Goal: Task Accomplishment & Management: Complete application form

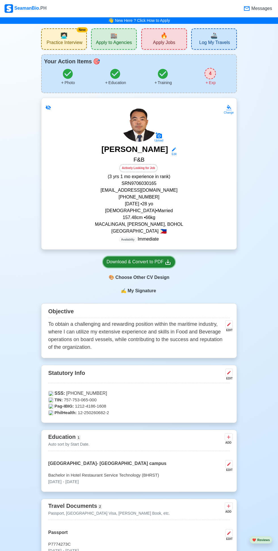
click at [153, 260] on div "Download & Convert to PDF" at bounding box center [139, 261] width 65 height 7
click at [156, 279] on div "🎨 Choose Other CV Design" at bounding box center [139, 277] width 72 height 11
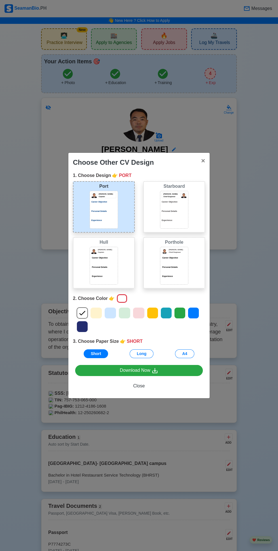
click at [152, 356] on div "Short Long A4" at bounding box center [139, 353] width 132 height 9
click at [146, 352] on button "Long" at bounding box center [142, 353] width 24 height 9
click at [113, 315] on icon at bounding box center [110, 313] width 9 height 9
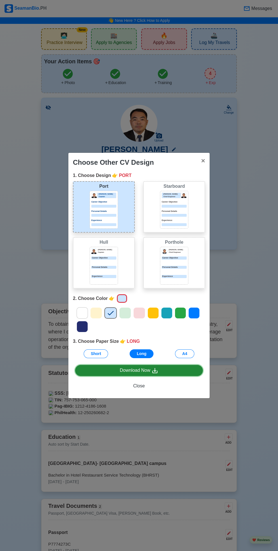
click at [171, 371] on link "Download Now" at bounding box center [139, 370] width 128 height 11
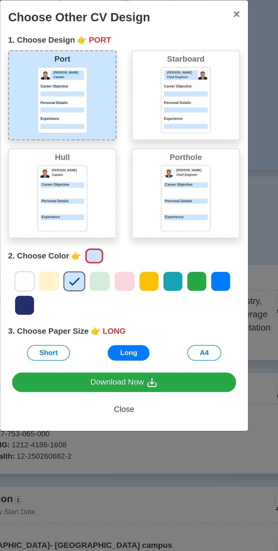
click at [185, 211] on p "Personal Details" at bounding box center [174, 211] width 25 height 3
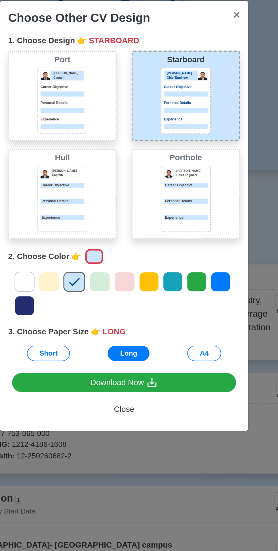
click at [101, 269] on div "Personal Details" at bounding box center [103, 269] width 25 height 7
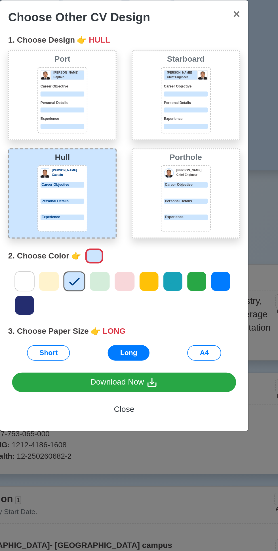
click at [183, 269] on div "Personal Details" at bounding box center [174, 269] width 25 height 7
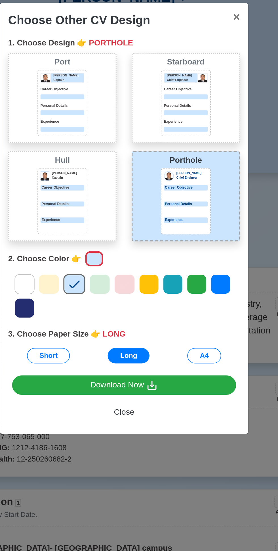
click at [98, 317] on icon at bounding box center [96, 313] width 9 height 9
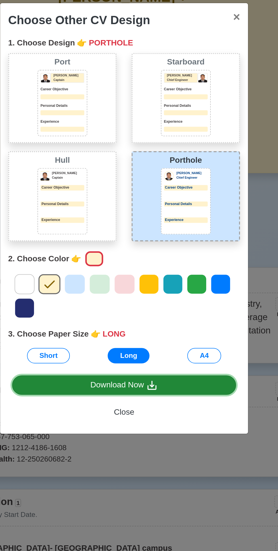
click at [154, 374] on icon at bounding box center [155, 370] width 7 height 7
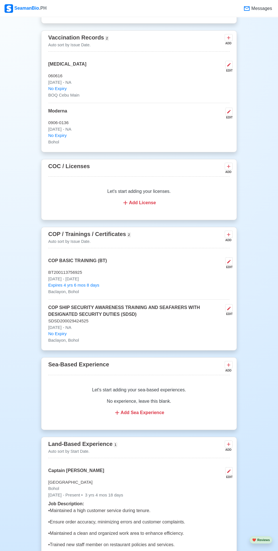
scroll to position [604, 0]
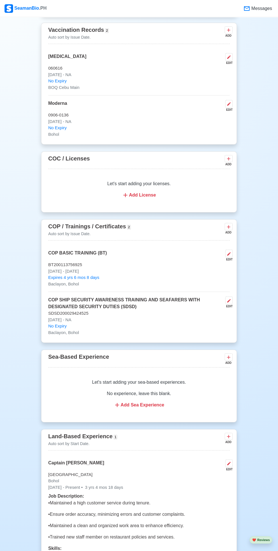
click at [229, 227] on icon at bounding box center [228, 226] width 3 height 3
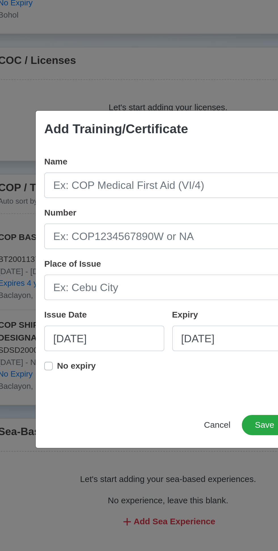
scroll to position [604, 0]
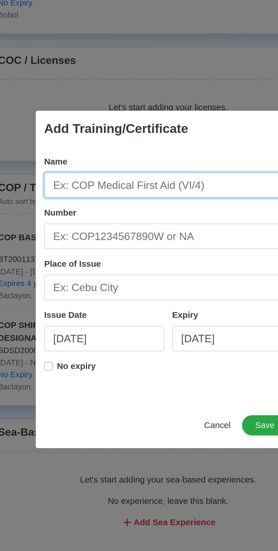
click at [92, 225] on input "Name" at bounding box center [139, 225] width 132 height 14
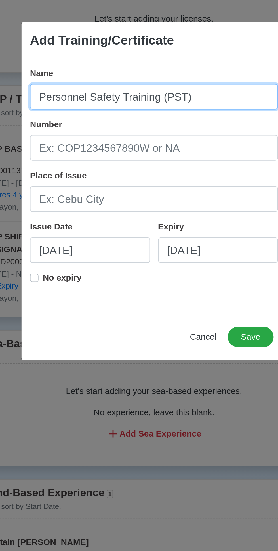
type input "Personnel Safety Training (PST)"
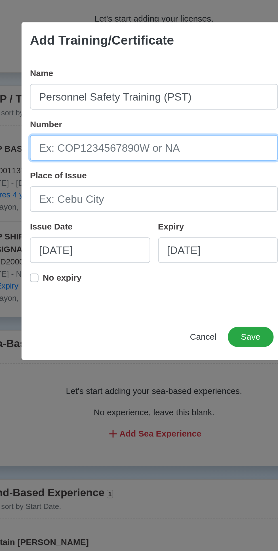
click at [86, 251] on input "Number" at bounding box center [139, 253] width 132 height 14
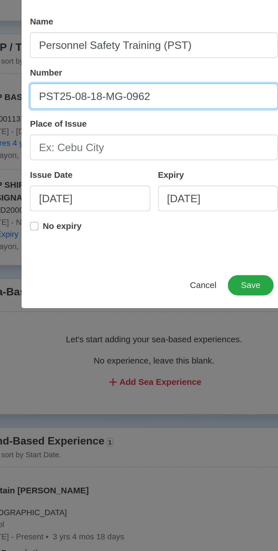
scroll to position [604, 0]
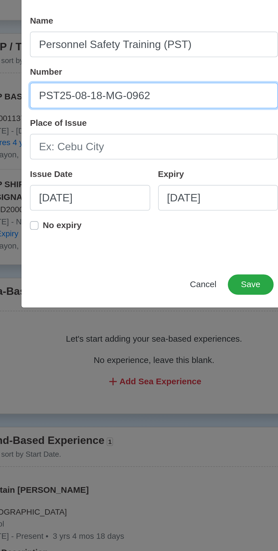
type input "PST25-08-18-MG-0962"
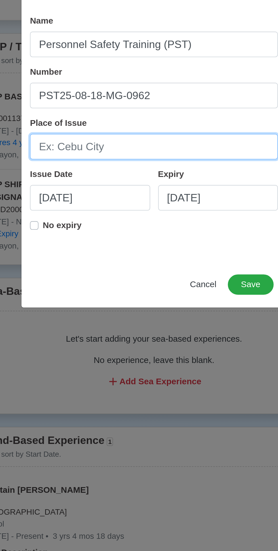
click at [90, 279] on input "Place of Issue" at bounding box center [139, 280] width 132 height 14
type input "[GEOGRAPHIC_DATA]"
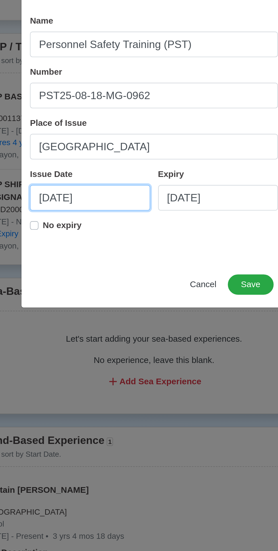
click at [89, 304] on input "[DATE]" at bounding box center [105, 307] width 64 height 14
select select "****"
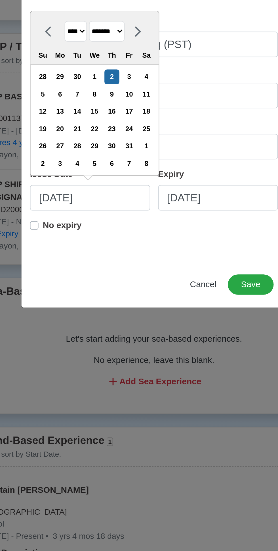
click at [119, 216] on select "******* ******** ***** ***** *** **** **** ****** ********* ******* ******** **…" at bounding box center [113, 218] width 19 height 11
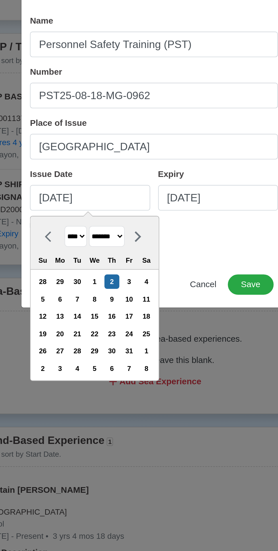
select select "******"
click at [107, 322] on select "******* ******** ***** ***** *** **** **** ****** ********* ******* ******** **…" at bounding box center [113, 327] width 19 height 11
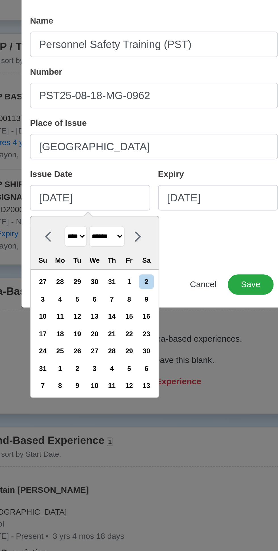
click at [92, 379] on div "18" at bounding box center [89, 380] width 8 height 8
type input "[DATE]"
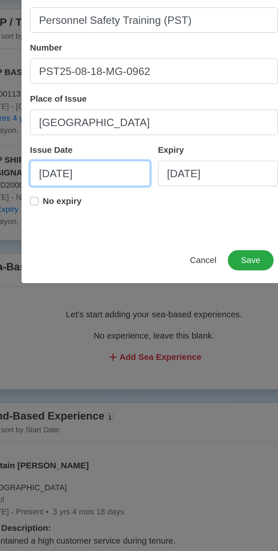
scroll to position [604, 0]
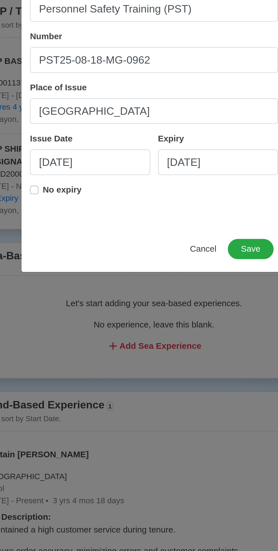
click at [80, 320] on label "No expiry" at bounding box center [90, 323] width 21 height 11
type input "[DATE]"
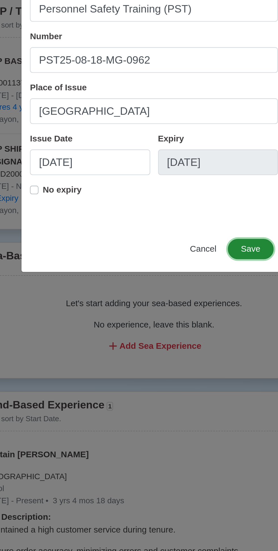
click at [193, 352] on button "Save" at bounding box center [191, 353] width 24 height 11
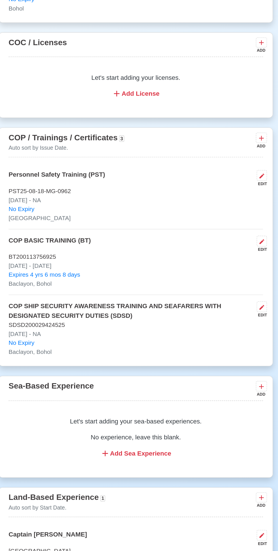
scroll to position [604, 0]
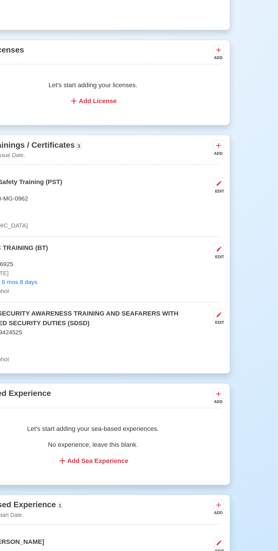
click at [229, 227] on icon at bounding box center [228, 226] width 3 height 3
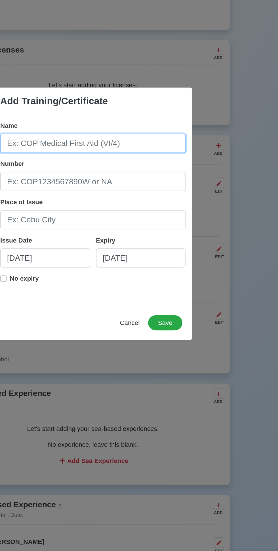
click at [101, 222] on input "Name" at bounding box center [139, 225] width 132 height 14
type input "Passenger Ship Crowd Management Training"
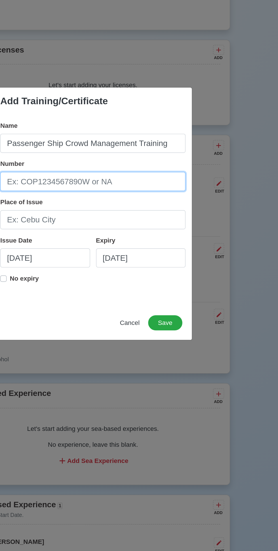
click at [95, 253] on input "Number" at bounding box center [139, 253] width 132 height 14
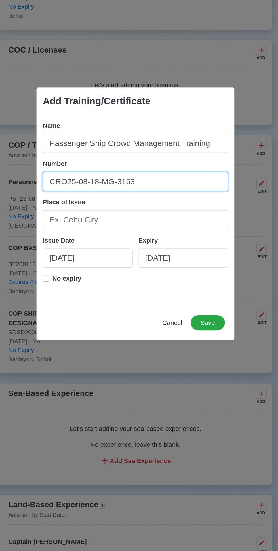
type input "CRO25-08-18-MG-3163"
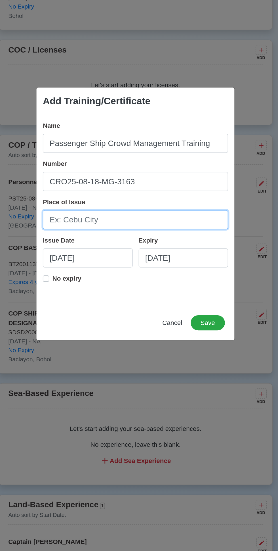
click at [104, 278] on input "Place of Issue" at bounding box center [139, 280] width 132 height 14
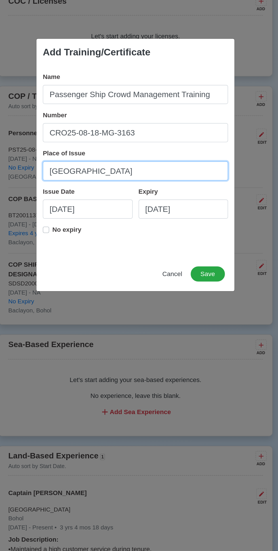
type input "[GEOGRAPHIC_DATA]"
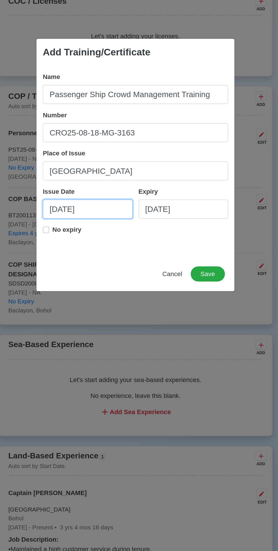
click at [93, 304] on input "[DATE]" at bounding box center [105, 307] width 64 height 14
select select "****"
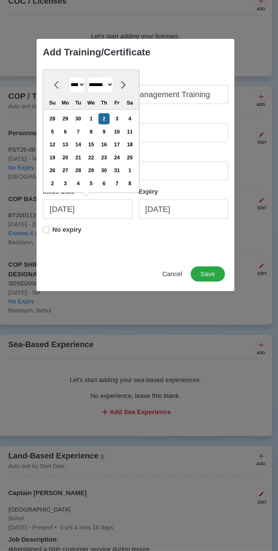
click at [120, 218] on select "******* ******** ***** ***** *** **** **** ****** ********* ******* ******** **…" at bounding box center [113, 218] width 19 height 11
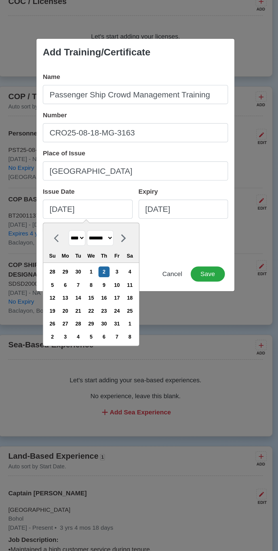
select select "******"
click at [107, 322] on select "******* ******** ***** ***** *** **** **** ****** ********* ******* ******** **…" at bounding box center [113, 327] width 19 height 11
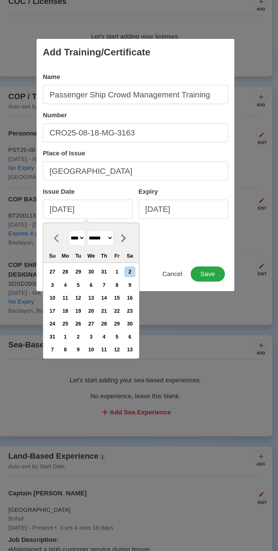
click at [111, 379] on div "20" at bounding box center [108, 380] width 8 height 8
type input "[DATE]"
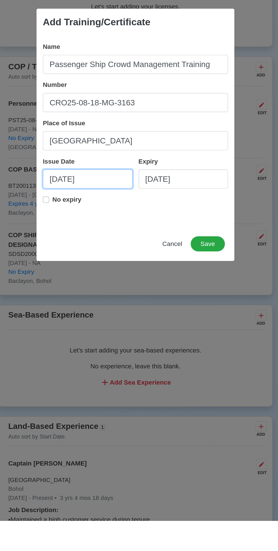
scroll to position [604, 0]
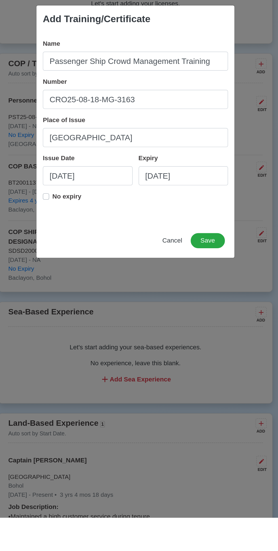
click at [80, 323] on label "No expiry" at bounding box center [90, 323] width 21 height 11
type input "[DATE]"
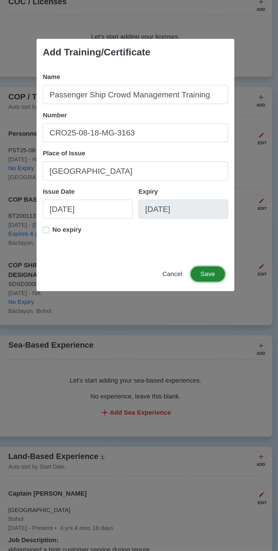
click at [196, 353] on button "Save" at bounding box center [191, 353] width 24 height 11
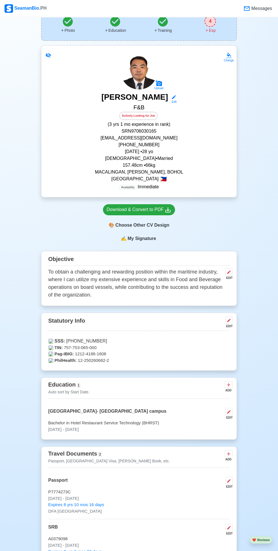
scroll to position [0, 0]
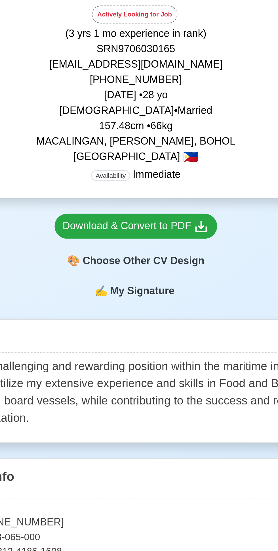
click at [133, 276] on div "🎨 Choose Other CV Design" at bounding box center [139, 277] width 72 height 11
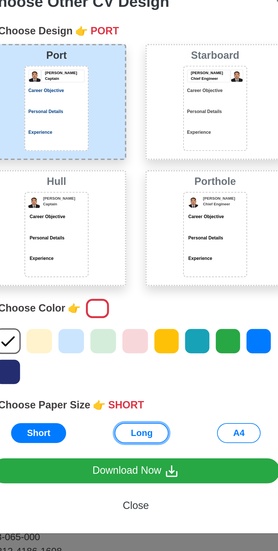
click at [143, 355] on button "Long" at bounding box center [142, 353] width 24 height 9
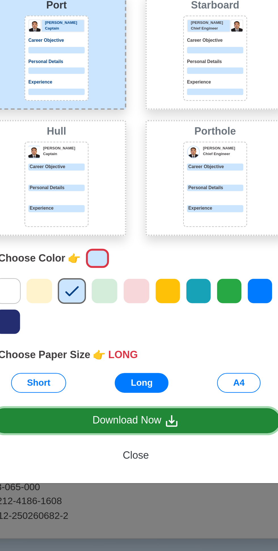
click at [155, 374] on icon at bounding box center [155, 370] width 7 height 7
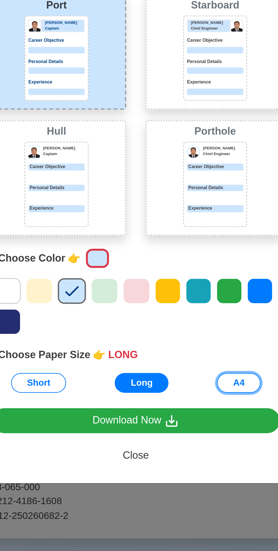
click at [188, 358] on button "A4" at bounding box center [184, 353] width 19 height 9
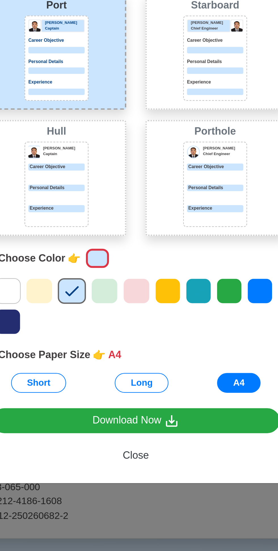
click at [112, 317] on icon at bounding box center [110, 313] width 9 height 9
click at [110, 317] on icon at bounding box center [110, 313] width 9 height 9
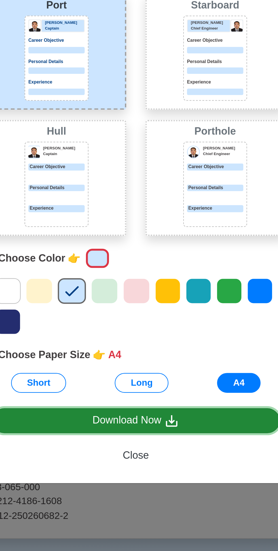
click at [165, 376] on link "Download Now" at bounding box center [139, 370] width 128 height 11
